Goal: Book appointment/travel/reservation

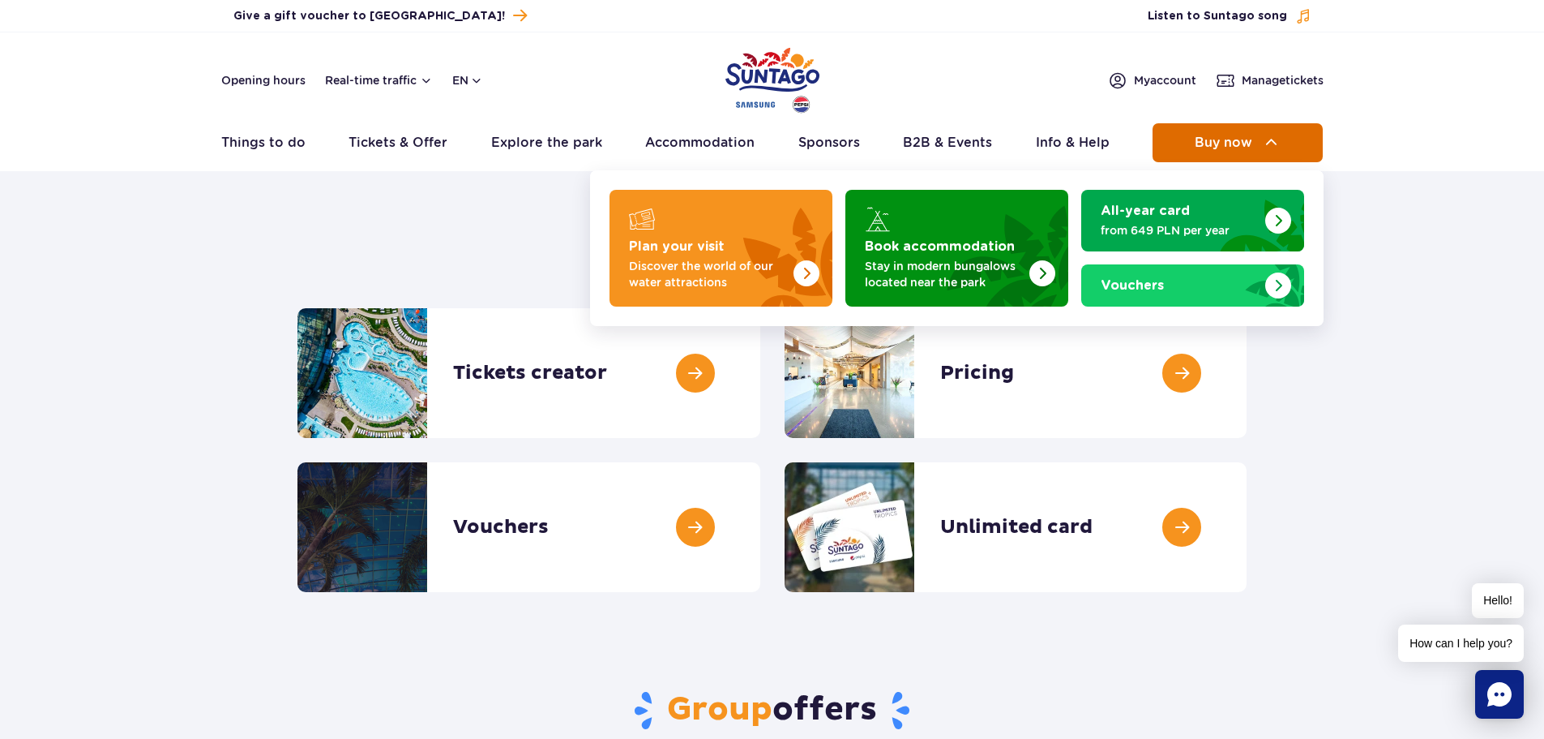
click at [1244, 144] on span "Buy now" at bounding box center [1224, 142] width 58 height 15
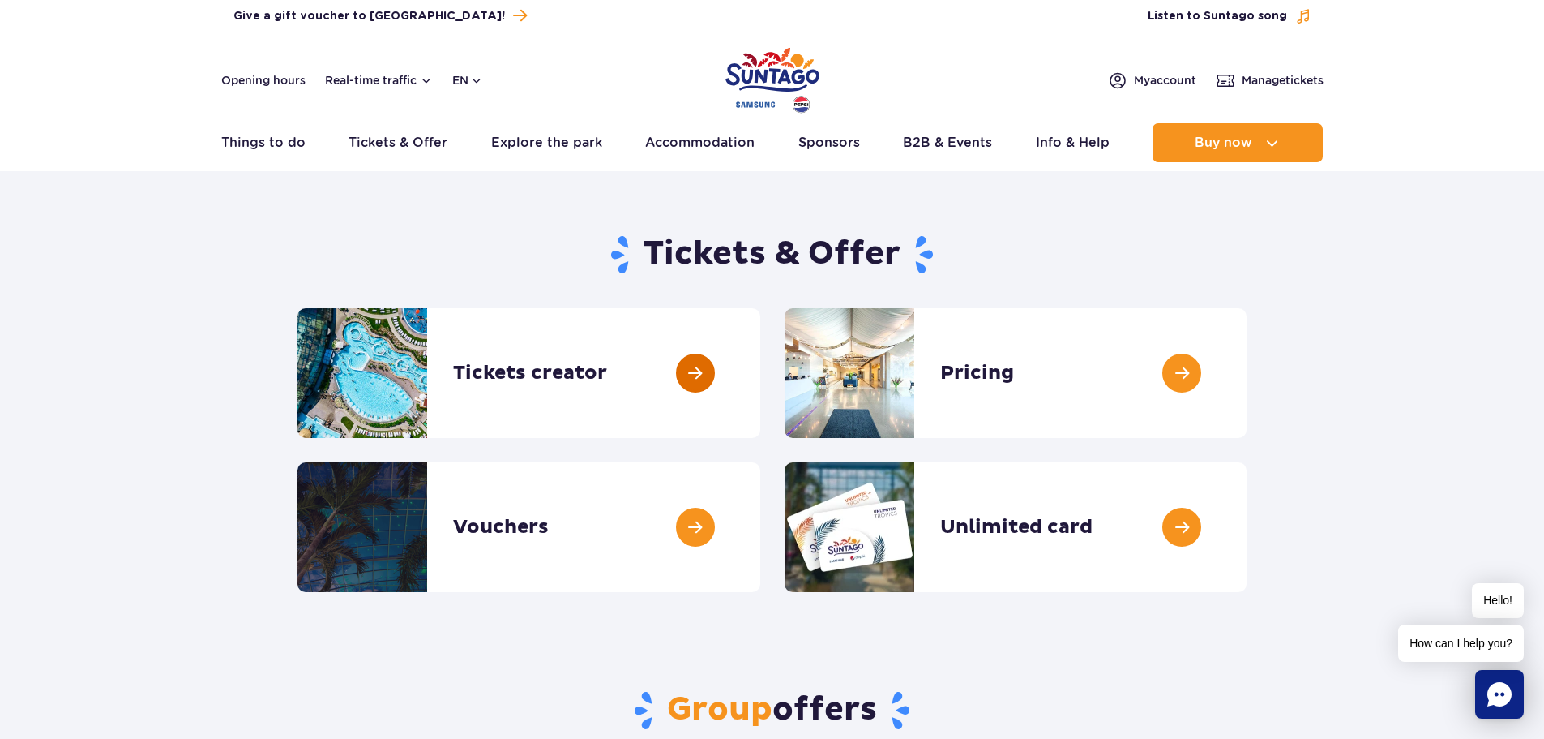
click at [760, 366] on link at bounding box center [760, 373] width 0 height 130
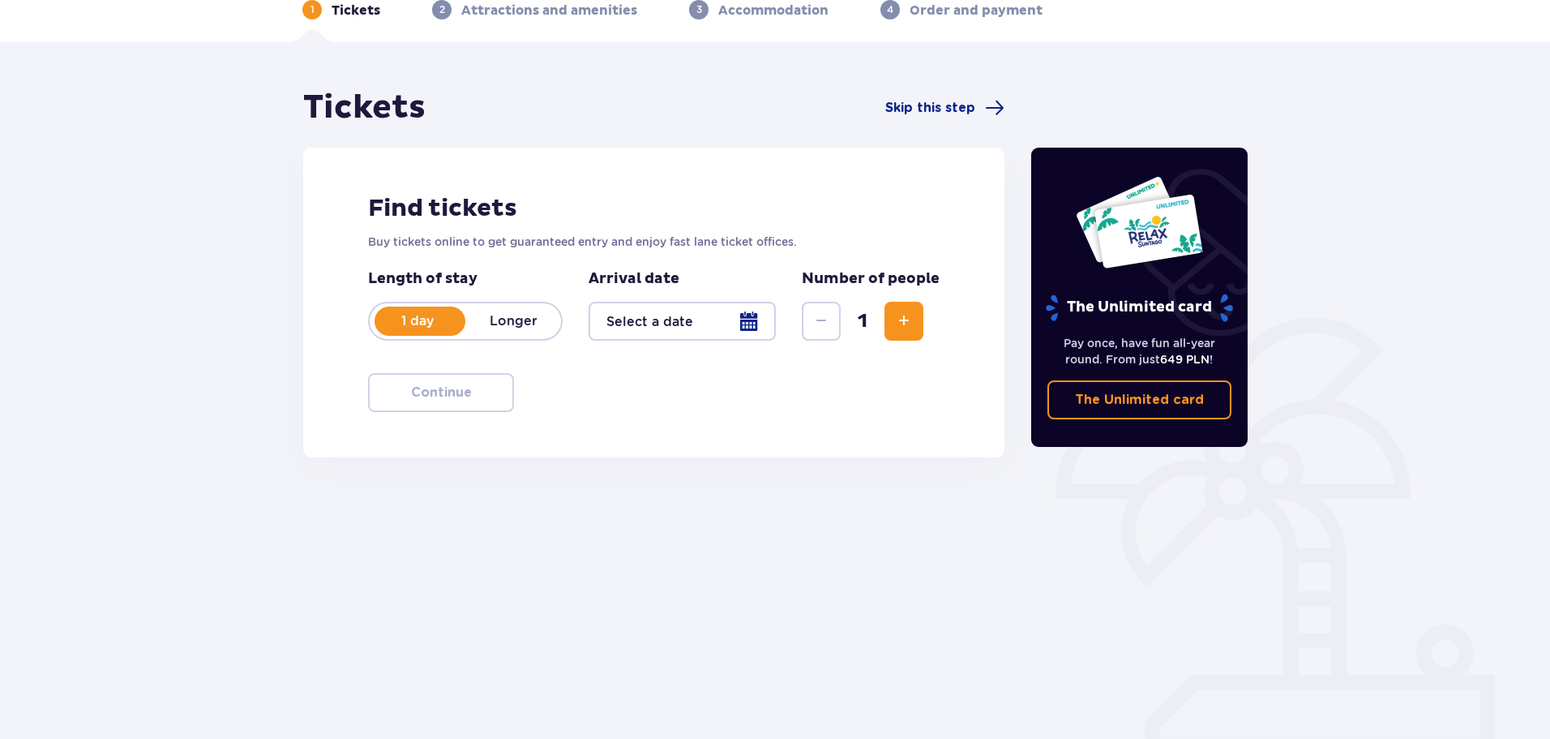
scroll to position [88, 0]
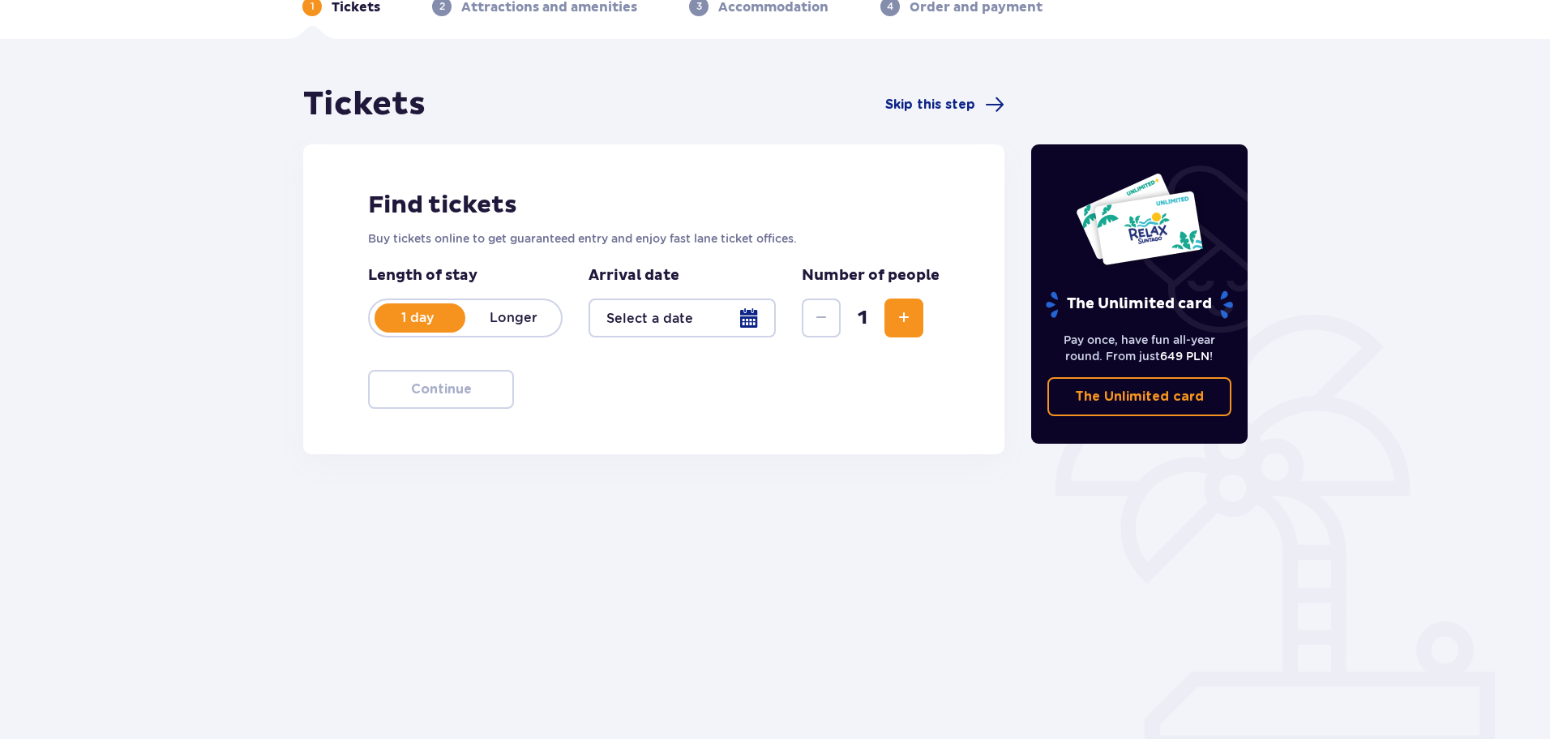
click at [535, 303] on div "1 day Longer" at bounding box center [465, 317] width 195 height 39
click at [768, 311] on div at bounding box center [682, 317] width 187 height 39
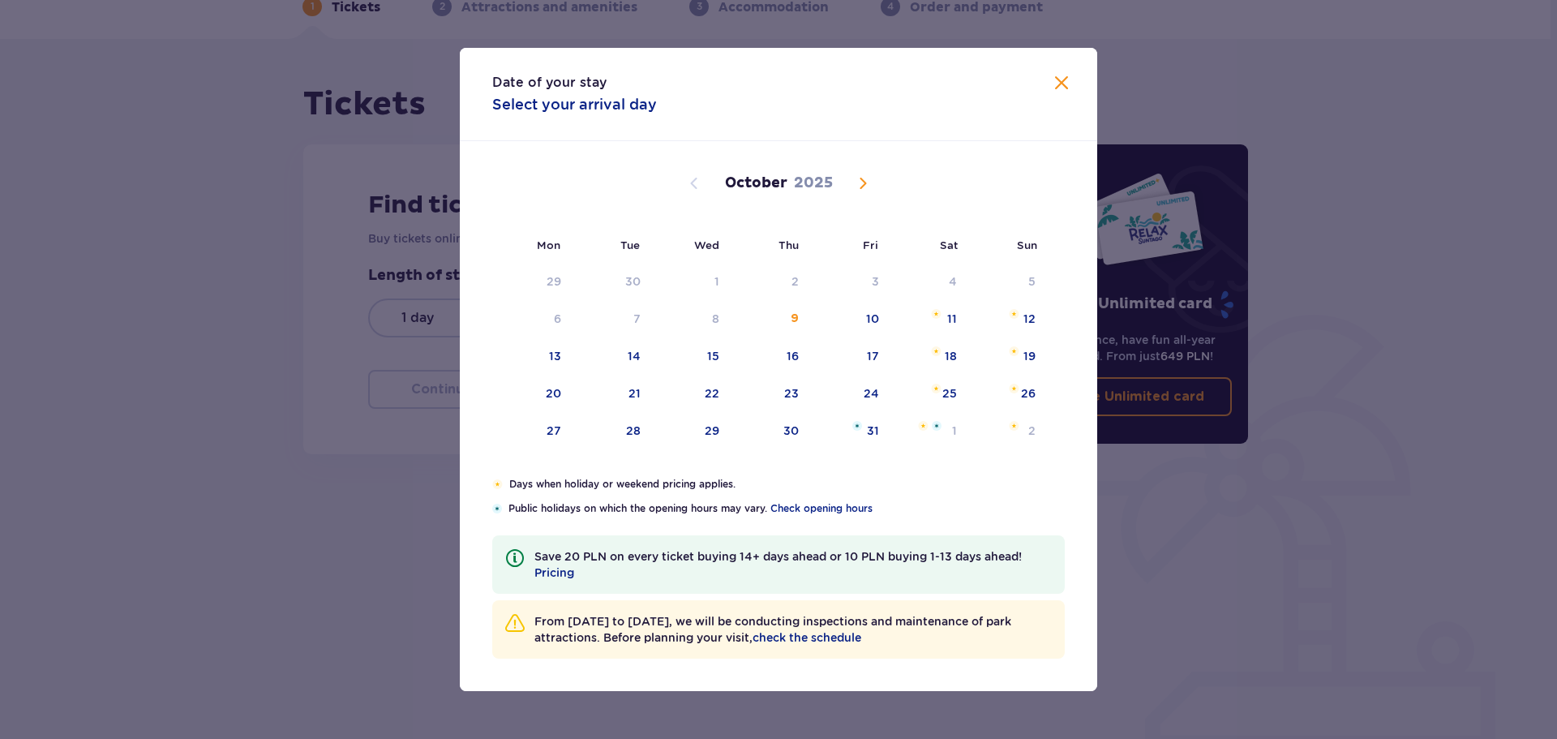
click at [861, 185] on span "Next month" at bounding box center [862, 183] width 19 height 19
click at [694, 182] on span "Previous month" at bounding box center [693, 183] width 19 height 19
click at [1066, 83] on span "Close" at bounding box center [1061, 83] width 19 height 19
